Goal: Transaction & Acquisition: Book appointment/travel/reservation

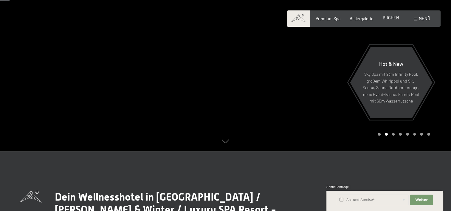
click at [390, 17] on span "BUCHEN" at bounding box center [391, 17] width 16 height 5
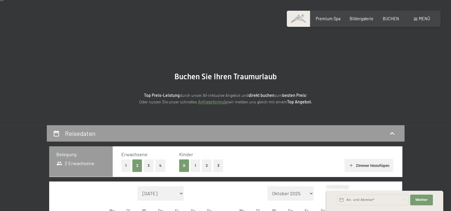
scroll to position [30, 0]
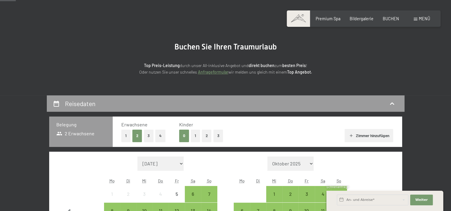
click at [196, 136] on button "1" at bounding box center [195, 136] width 9 height 12
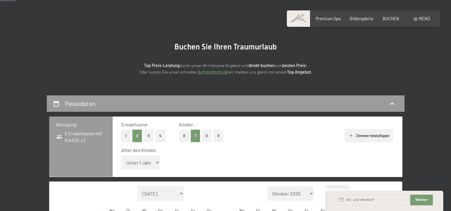
click at [157, 162] on select "Unter 1 Jahr 1 Jahr 2 Jahre 3 Jahre 4 Jahre 5 Jahre 6 Jahre 7 Jahre 8 Jahre 9 J…" at bounding box center [140, 162] width 39 height 14
select select "17"
click at [121, 155] on select "Unter 1 Jahr 1 Jahr 2 Jahre 3 Jahre 4 Jahre 5 Jahre 6 Jahre 7 Jahre 8 Jahre 9 J…" at bounding box center [140, 162] width 39 height 14
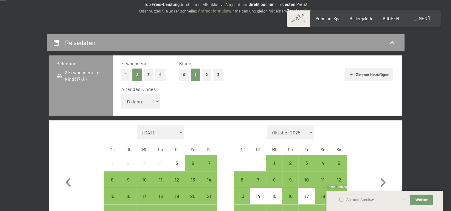
scroll to position [119, 0]
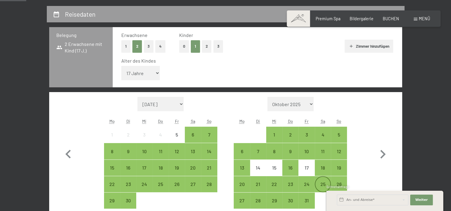
click at [323, 181] on div "25" at bounding box center [322, 184] width 15 height 15
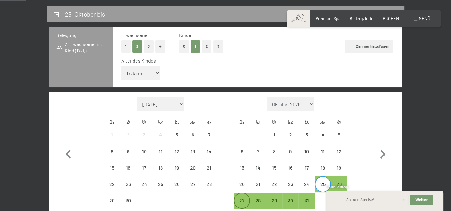
click at [241, 199] on div "27" at bounding box center [241, 205] width 15 height 15
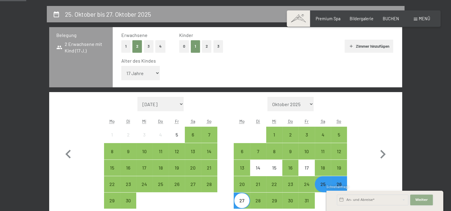
click at [422, 200] on span "Weiter" at bounding box center [421, 200] width 13 height 5
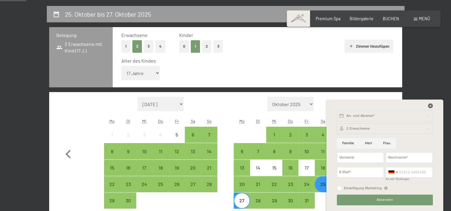
click at [431, 105] on icon at bounding box center [430, 105] width 5 height 5
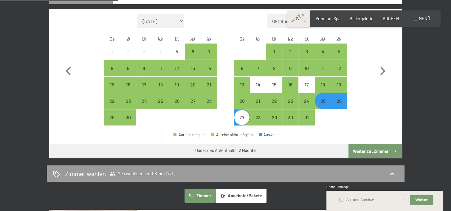
scroll to position [209, 0]
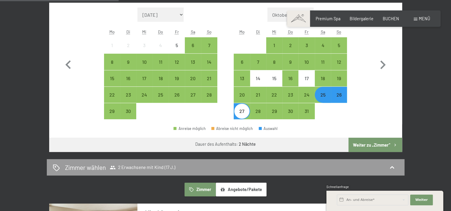
click at [373, 142] on button "Weiter zu „Zimmer“" at bounding box center [374, 145] width 53 height 14
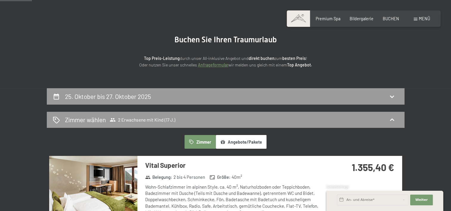
scroll to position [36, 0]
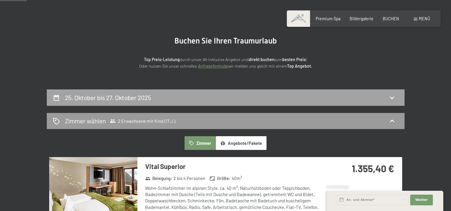
click at [395, 96] on icon at bounding box center [391, 97] width 7 height 7
select select "17"
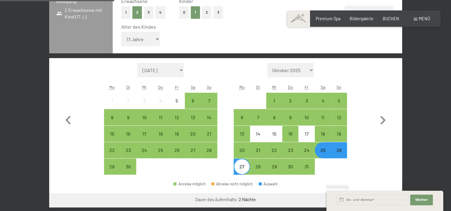
scroll to position [185, 0]
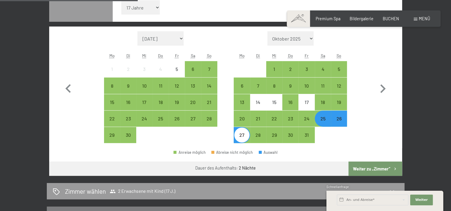
click at [322, 118] on div "25" at bounding box center [322, 123] width 15 height 15
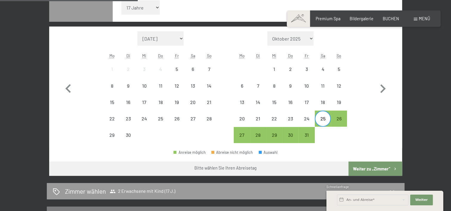
click at [322, 118] on div "25" at bounding box center [322, 123] width 15 height 15
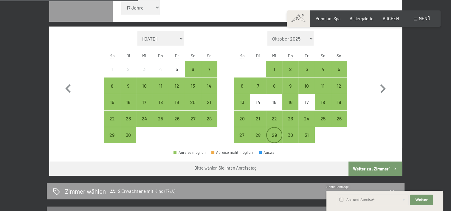
click at [275, 133] on div "29" at bounding box center [274, 140] width 15 height 15
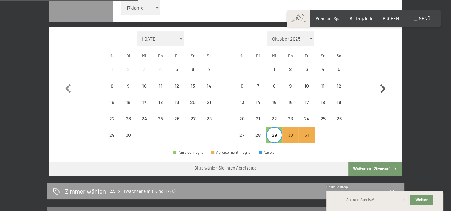
click at [383, 87] on icon "button" at bounding box center [382, 88] width 5 height 9
select select "2025-10-01"
select select "2025-11-01"
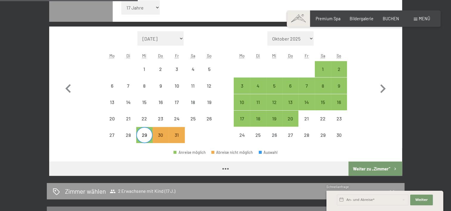
select select "2025-10-01"
select select "2025-11-01"
click at [320, 72] on div "1" at bounding box center [322, 74] width 15 height 15
select select "2025-10-01"
select select "2025-11-01"
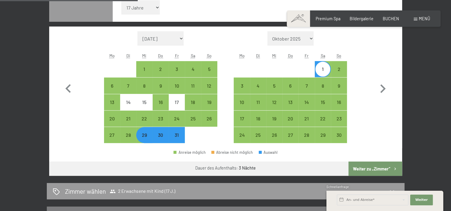
click at [376, 167] on button "Weiter zu „Zimmer“" at bounding box center [374, 169] width 53 height 14
select select "2025-10-01"
select select "2025-11-01"
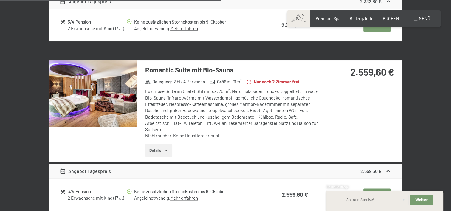
scroll to position [781, 0]
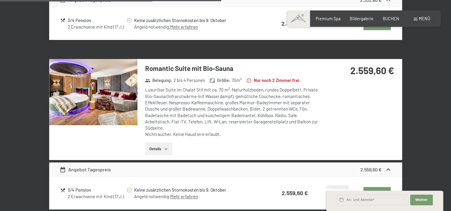
click at [108, 95] on img at bounding box center [93, 92] width 88 height 66
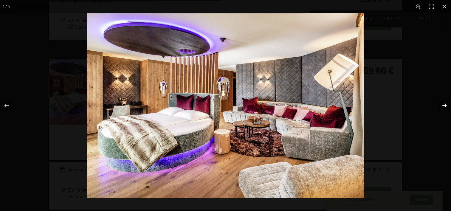
click at [445, 104] on button "button" at bounding box center [440, 106] width 21 height 30
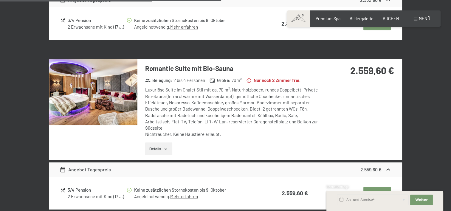
click at [0, 0] on button "button" at bounding box center [0, 0] width 0 height 0
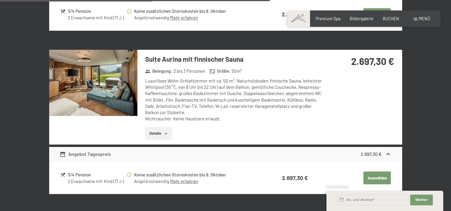
scroll to position [900, 0]
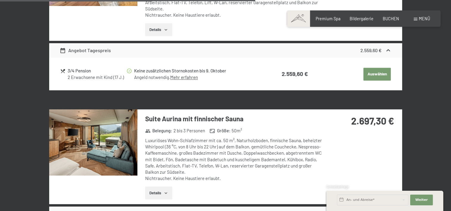
click at [80, 143] on img at bounding box center [93, 142] width 88 height 66
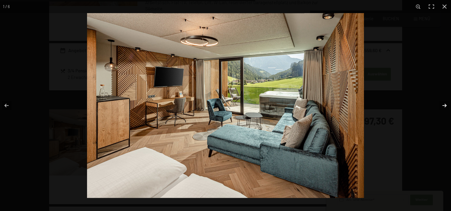
click at [443, 106] on button "button" at bounding box center [440, 106] width 21 height 30
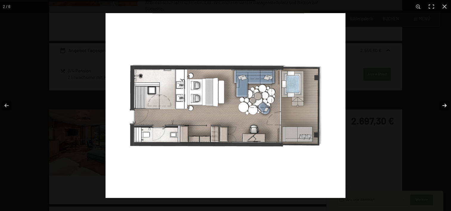
click at [443, 106] on button "button" at bounding box center [440, 106] width 21 height 30
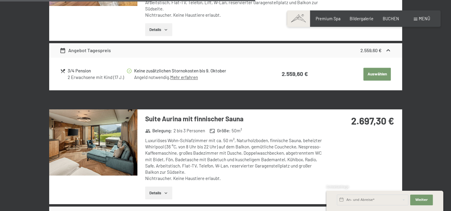
click at [0, 0] on button "button" at bounding box center [0, 0] width 0 height 0
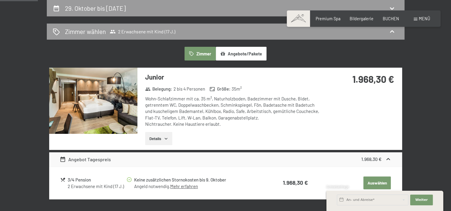
scroll to position [149, 0]
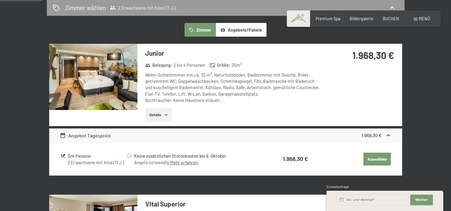
click at [96, 84] on img at bounding box center [93, 77] width 88 height 66
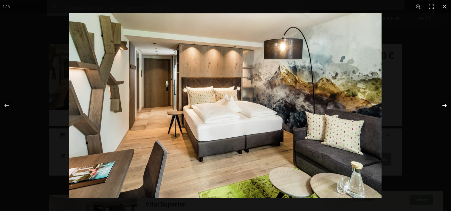
click at [445, 105] on button "button" at bounding box center [440, 106] width 21 height 30
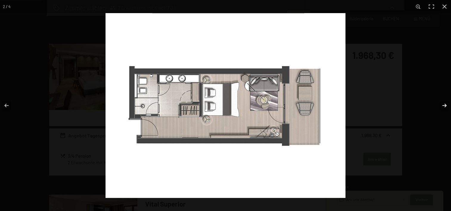
click at [447, 104] on button "button" at bounding box center [440, 106] width 21 height 30
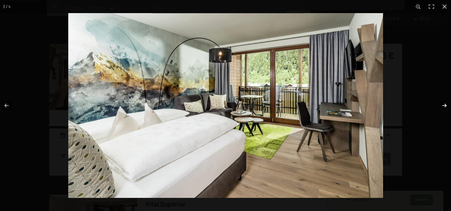
click at [445, 104] on button "button" at bounding box center [440, 106] width 21 height 30
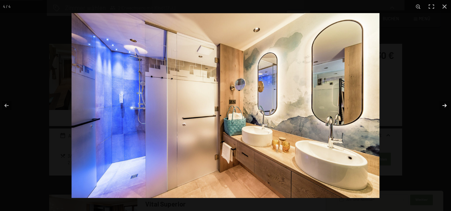
click at [445, 104] on button "button" at bounding box center [440, 106] width 21 height 30
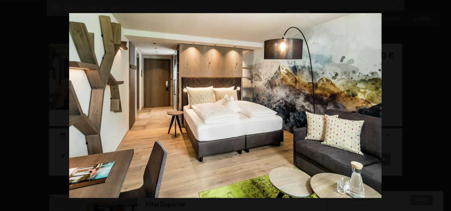
click at [445, 104] on button "button" at bounding box center [440, 106] width 21 height 30
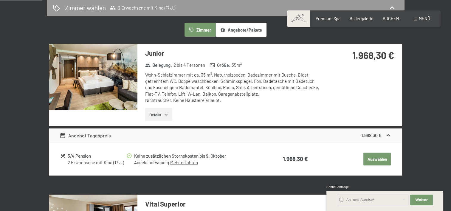
click at [0, 0] on button "button" at bounding box center [0, 0] width 0 height 0
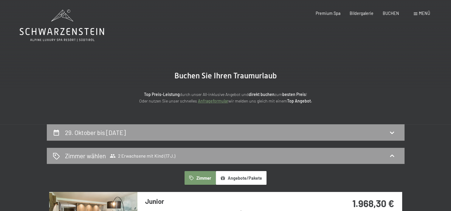
scroll to position [0, 0]
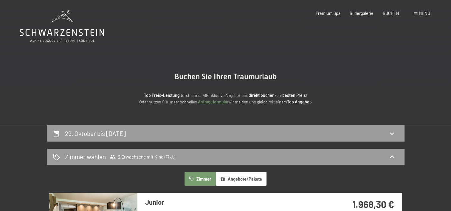
click at [61, 23] on icon at bounding box center [62, 26] width 84 height 32
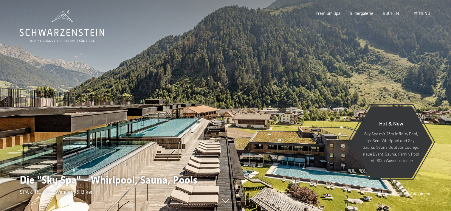
click at [423, 13] on span "Menü" at bounding box center [424, 13] width 11 height 5
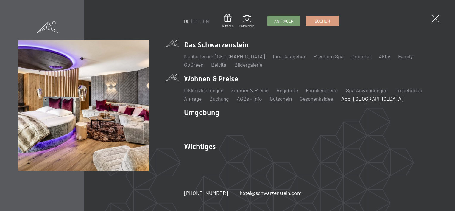
click at [353, 100] on link "App. [GEOGRAPHIC_DATA]" at bounding box center [373, 98] width 62 height 7
click at [215, 91] on link "Inklusivleistungen" at bounding box center [203, 90] width 39 height 7
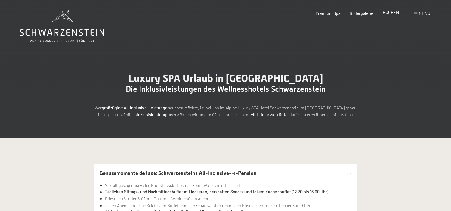
click at [392, 14] on span "BUCHEN" at bounding box center [391, 12] width 16 height 5
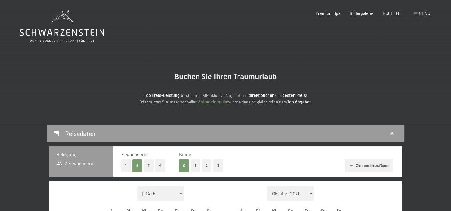
click at [417, 12] on div "Menü" at bounding box center [422, 13] width 16 height 6
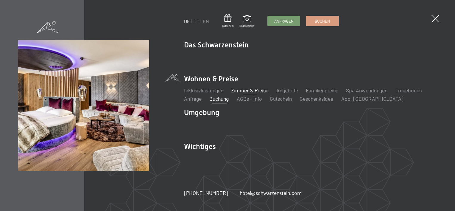
click at [260, 91] on link "Zimmer & Preise" at bounding box center [249, 90] width 37 height 7
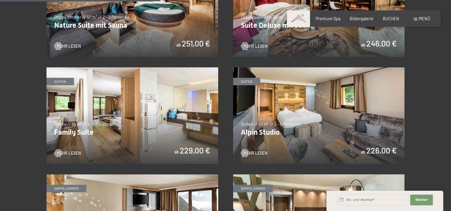
scroll to position [596, 0]
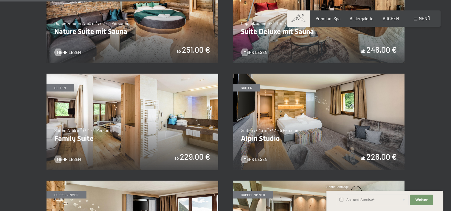
click at [282, 106] on img at bounding box center [319, 122] width 172 height 97
click at [106, 120] on img at bounding box center [132, 122] width 172 height 97
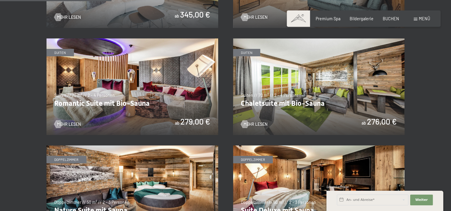
scroll to position [387, 0]
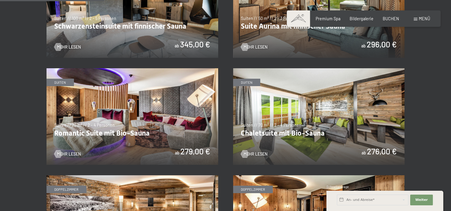
click at [287, 122] on img at bounding box center [319, 116] width 172 height 97
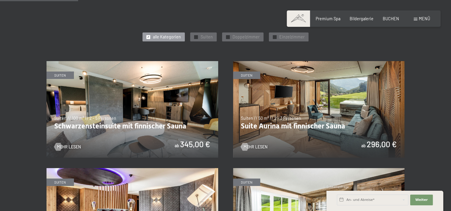
scroll to position [298, 0]
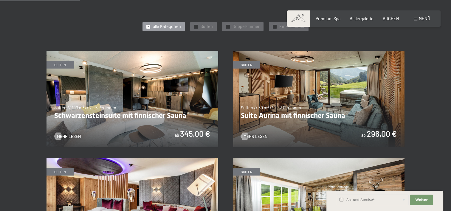
click at [154, 114] on img at bounding box center [132, 99] width 172 height 97
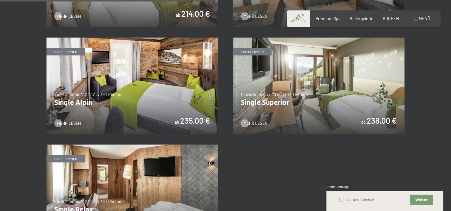
scroll to position [954, 0]
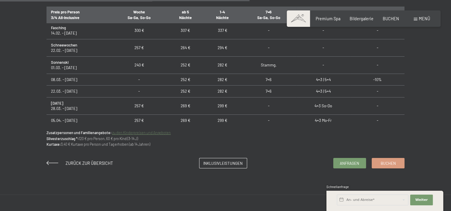
scroll to position [447, 0]
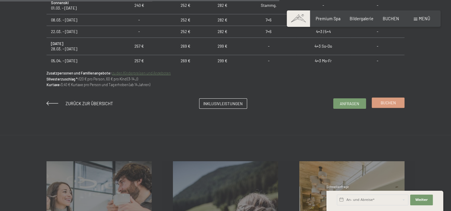
click at [387, 101] on span "Buchen" at bounding box center [388, 102] width 15 height 5
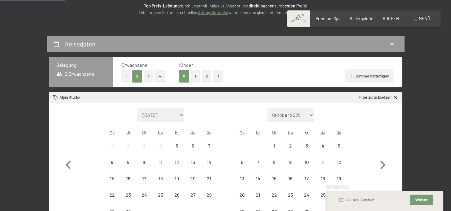
scroll to position [119, 0]
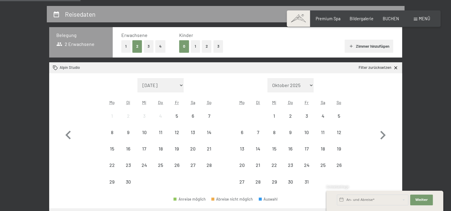
click at [194, 44] on button "1" at bounding box center [195, 46] width 9 height 12
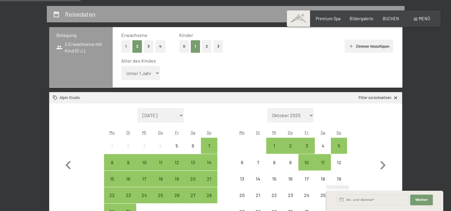
click at [150, 73] on select "Unter 1 Jahr 1 Jahr 2 Jahre 3 Jahre 4 Jahre 5 Jahre 6 Jahre 7 Jahre 8 Jahre 9 J…" at bounding box center [140, 73] width 39 height 14
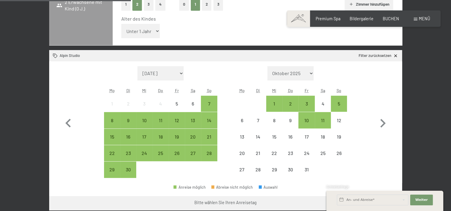
scroll to position [179, 0]
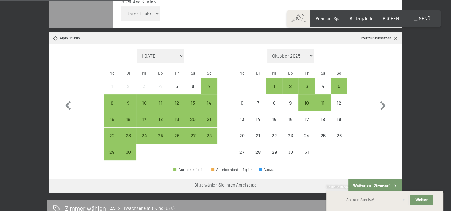
click at [155, 17] on select "Unter 1 Jahr 1 Jahr 2 Jahre 3 Jahre 4 Jahre 5 Jahre 6 Jahre 7 Jahre 8 Jahre 9 J…" at bounding box center [140, 13] width 39 height 14
select select "17"
click at [121, 6] on select "Unter 1 Jahr 1 Jahr 2 Jahre 3 Jahre 4 Jahre 5 Jahre 6 Jahre 7 Jahre 8 Jahre 9 J…" at bounding box center [140, 13] width 39 height 14
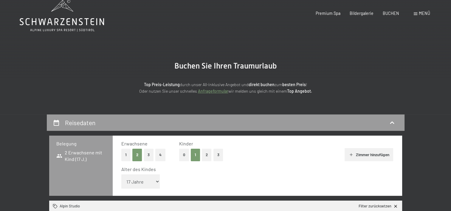
scroll to position [0, 0]
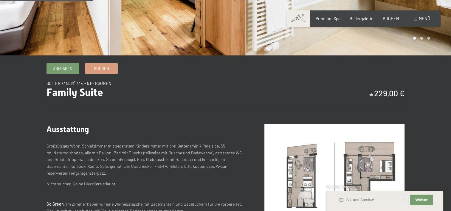
scroll to position [179, 0]
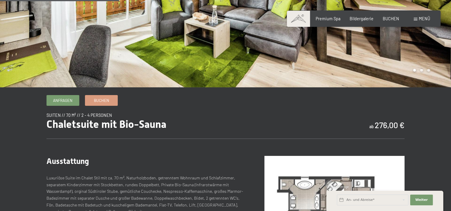
scroll to position [209, 0]
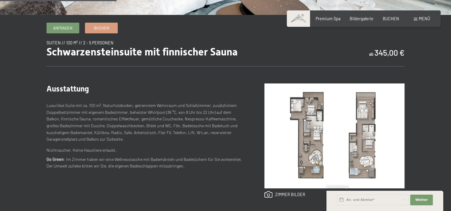
scroll to position [209, 0]
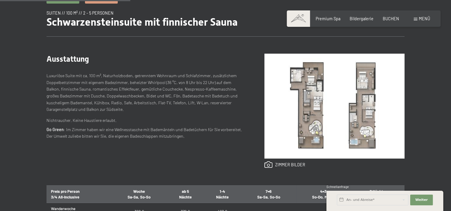
click at [303, 105] on img at bounding box center [334, 106] width 140 height 105
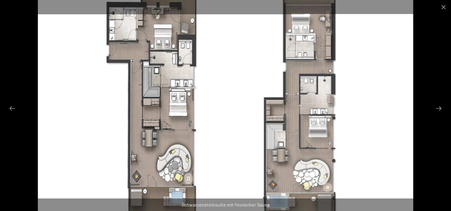
scroll to position [149, 0]
click at [441, 7] on button "Close gallery" at bounding box center [443, 7] width 15 height 14
